Goal: Use online tool/utility: Utilize a website feature to perform a specific function

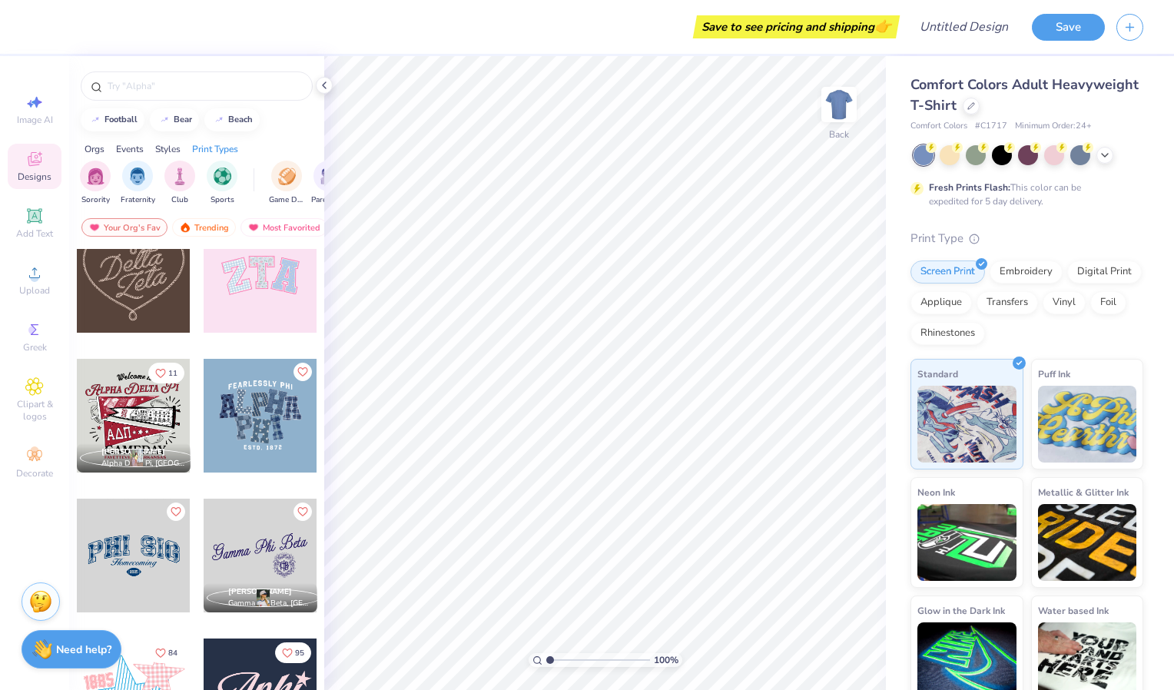
scroll to position [654, 0]
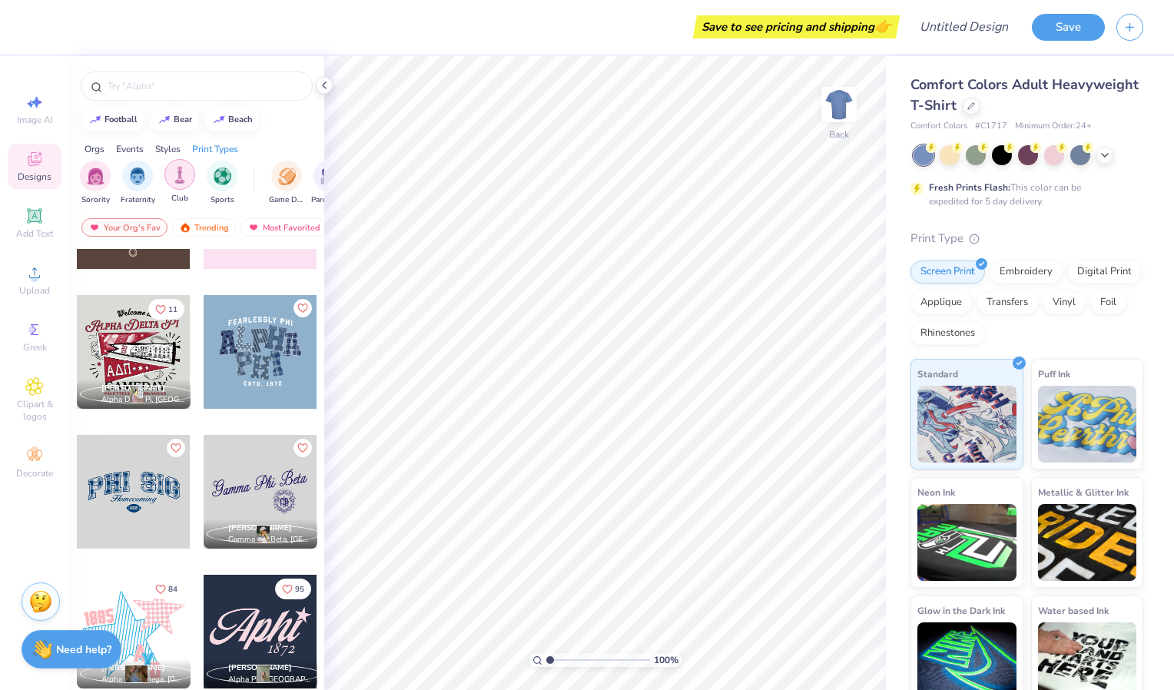
click at [183, 180] on img "filter for Club" at bounding box center [179, 175] width 17 height 18
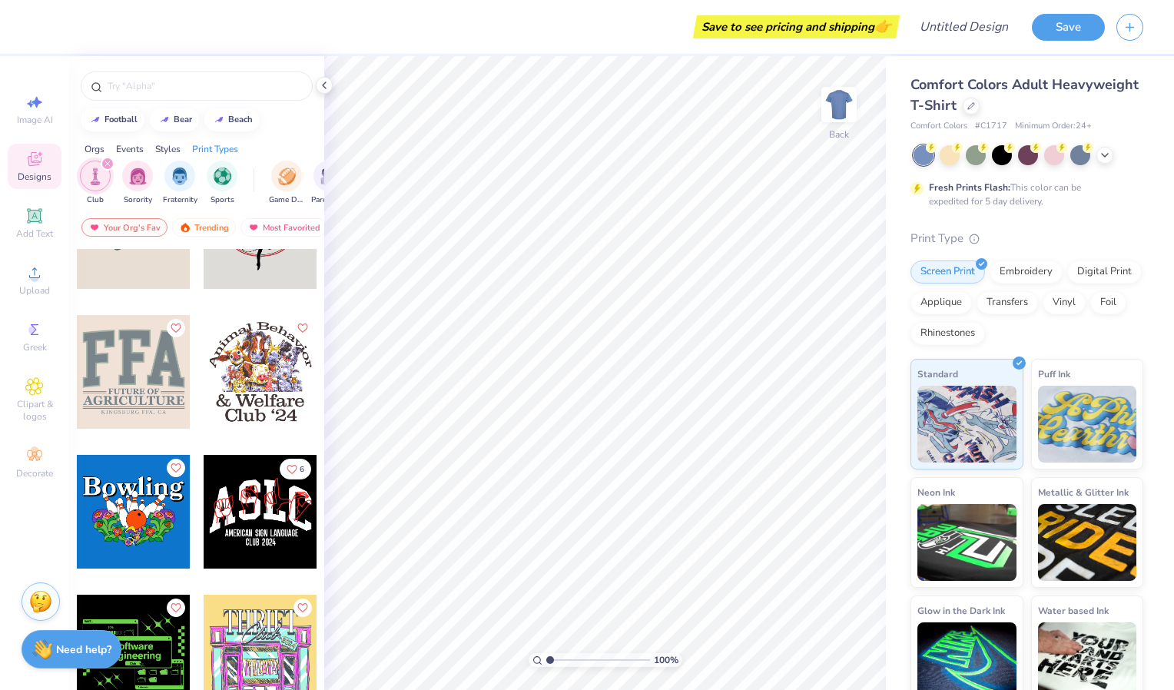
scroll to position [1334, 0]
click at [148, 352] on div at bounding box center [134, 371] width 114 height 114
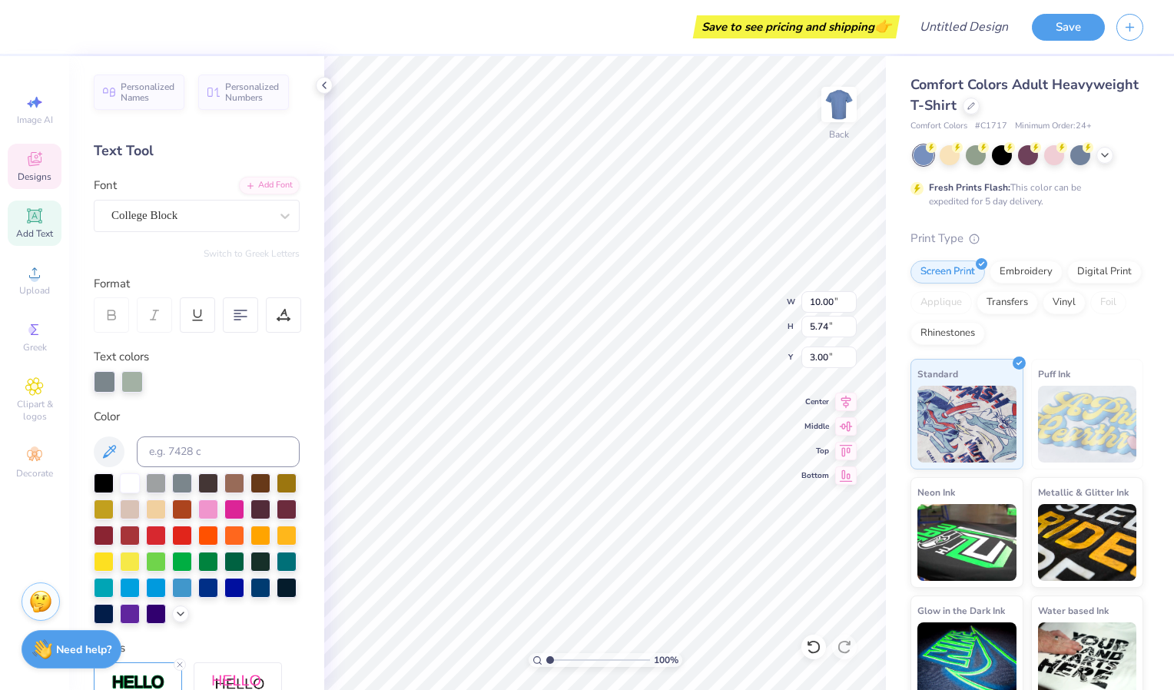
scroll to position [13, 2]
type input "8.26"
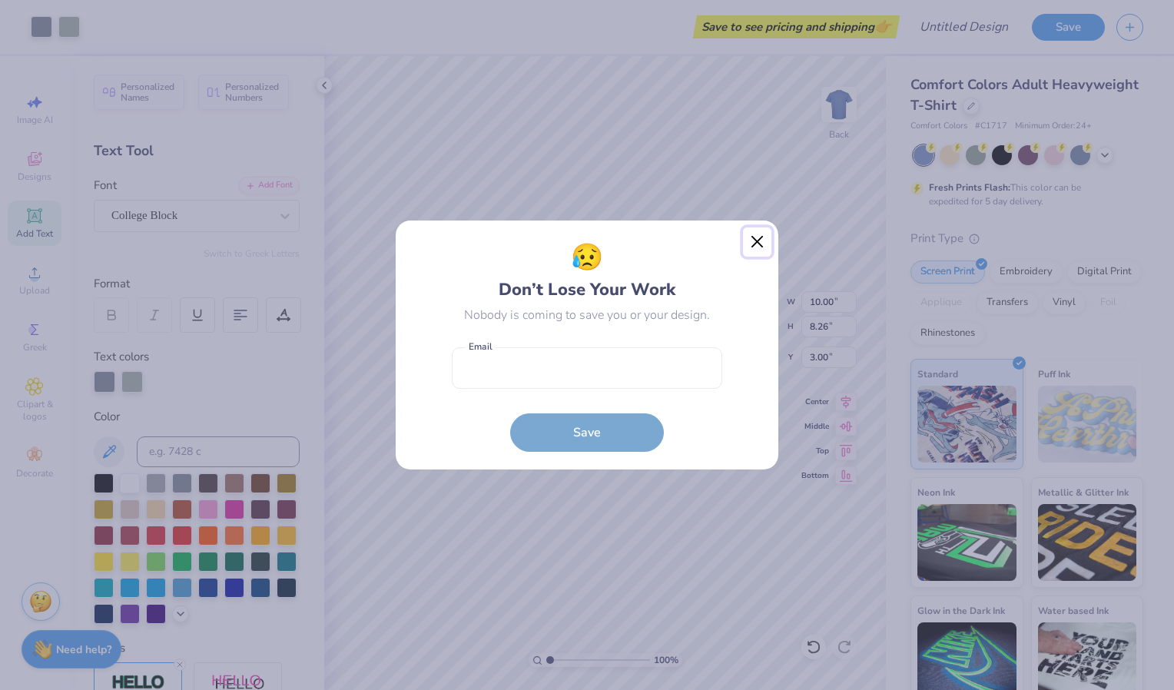
click at [755, 248] on button "Close" at bounding box center [757, 242] width 29 height 29
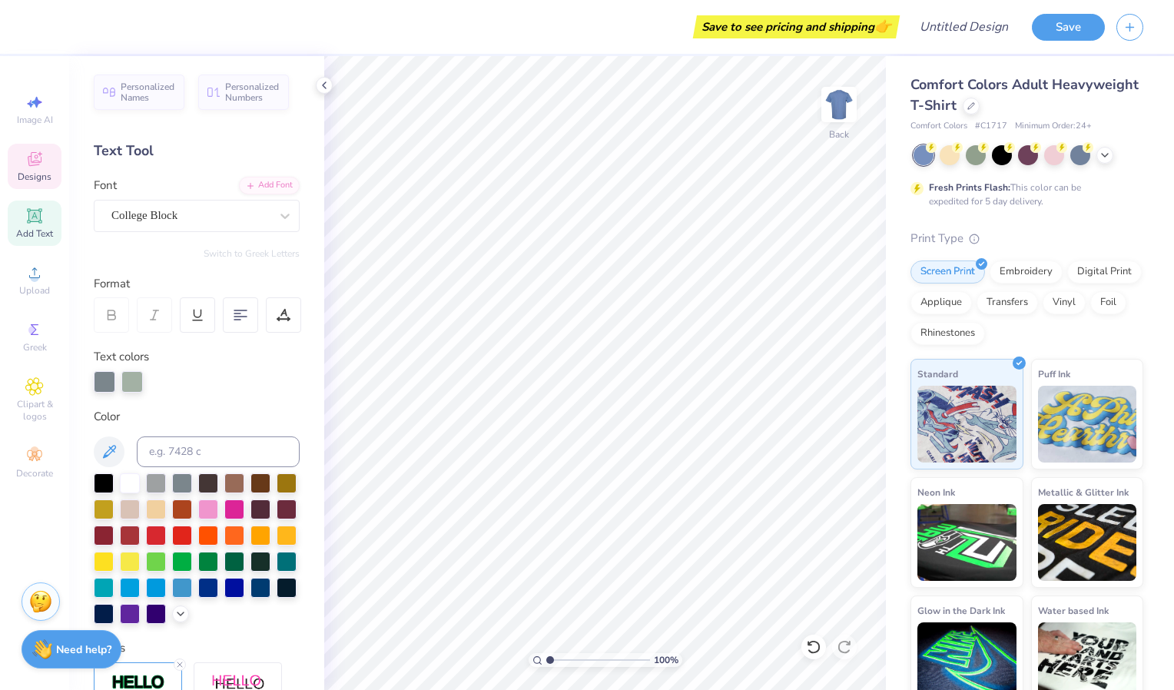
click at [44, 151] on div "Designs" at bounding box center [35, 166] width 54 height 45
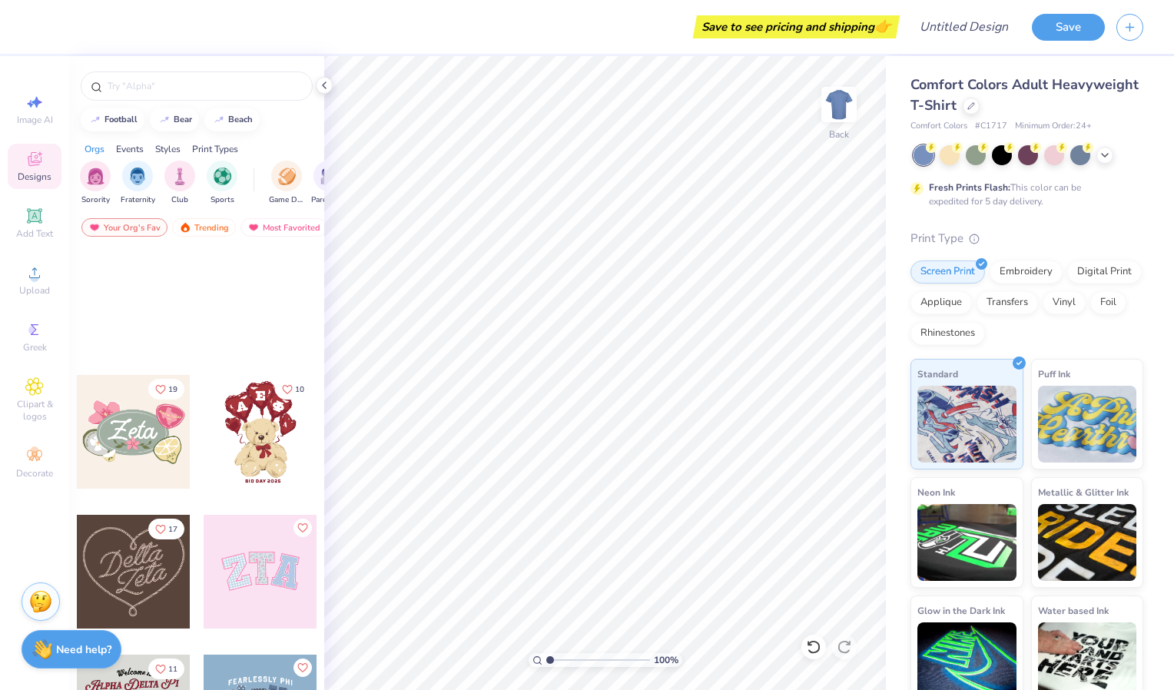
scroll to position [648, 0]
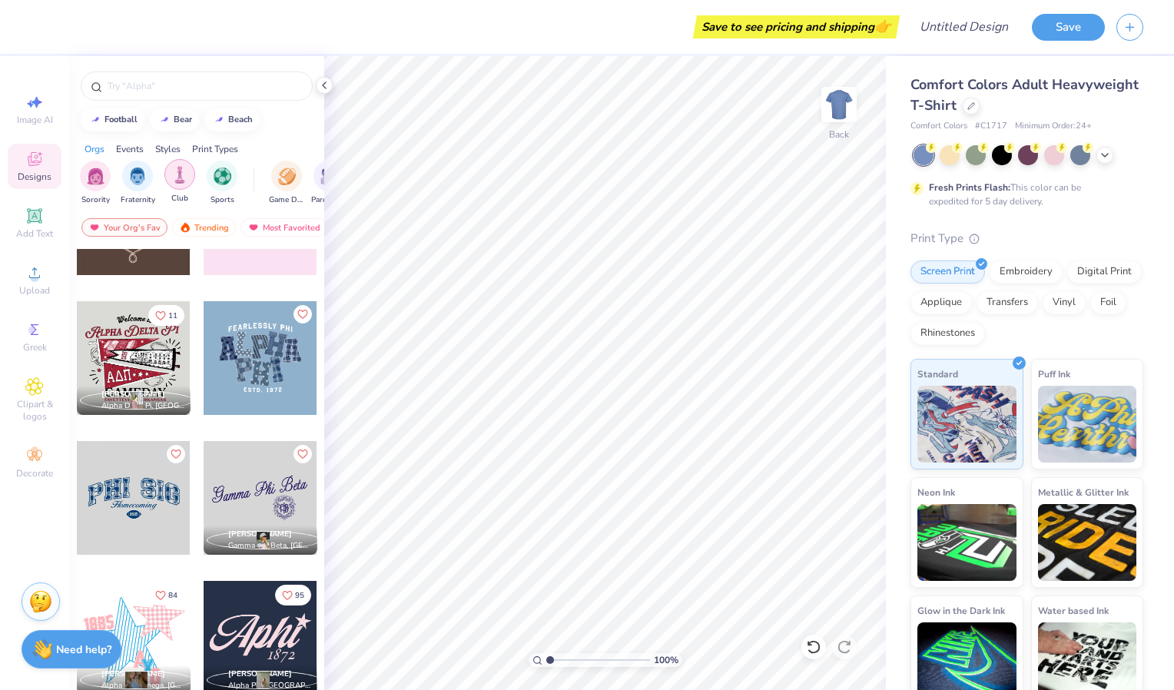
click at [184, 171] on img "filter for Club" at bounding box center [179, 175] width 17 height 18
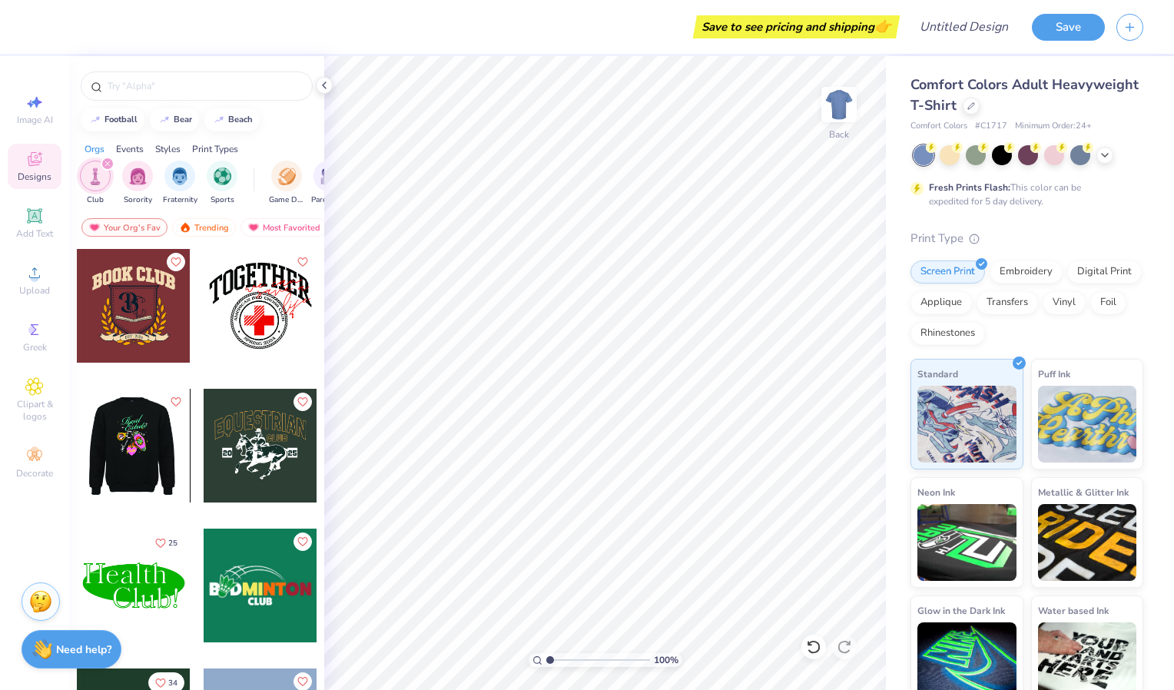
scroll to position [2018, 0]
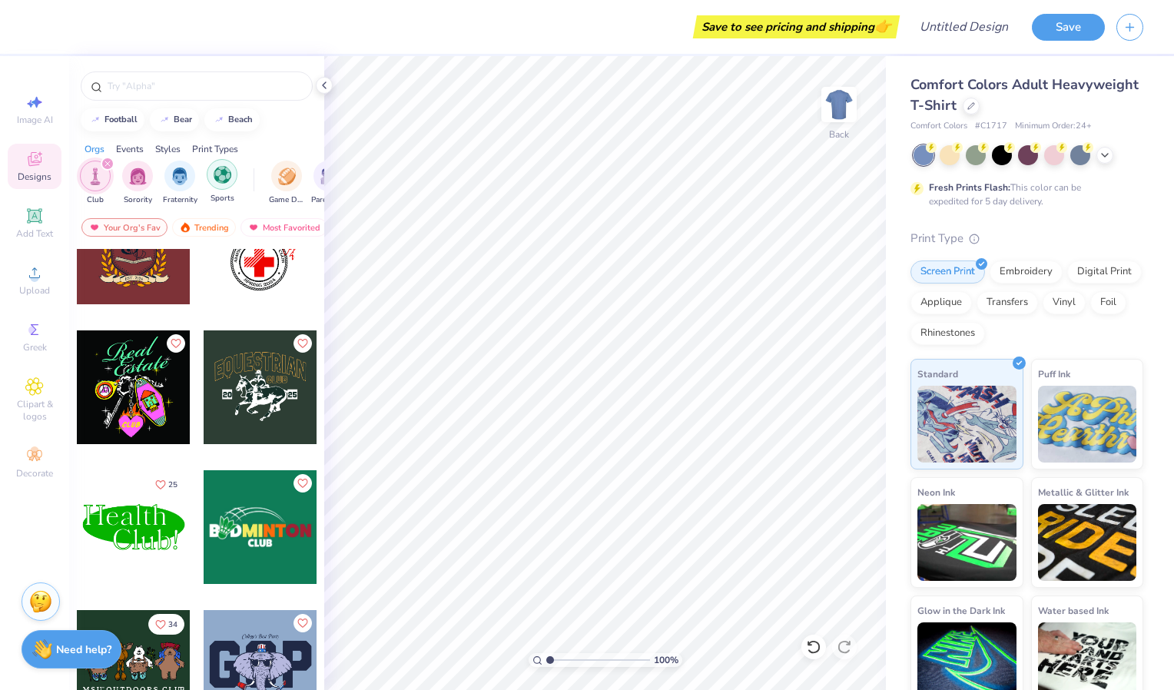
click at [216, 175] on img "filter for Sports" at bounding box center [223, 175] width 18 height 18
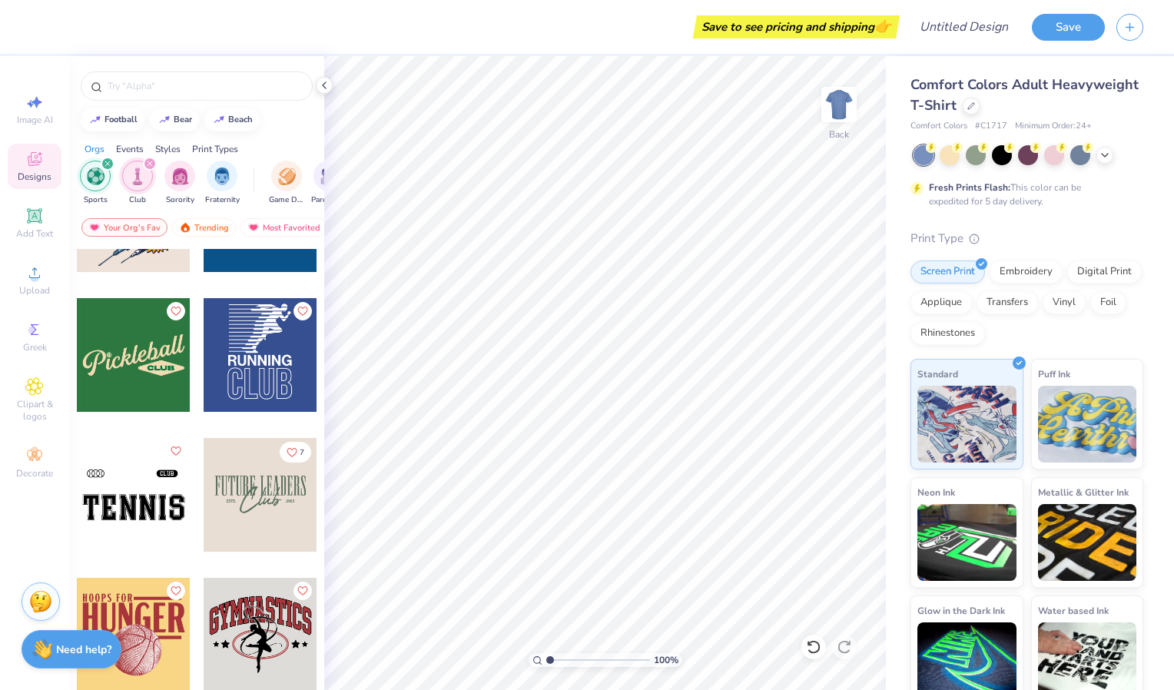
scroll to position [1638, 0]
